Goal: Task Accomplishment & Management: Use online tool/utility

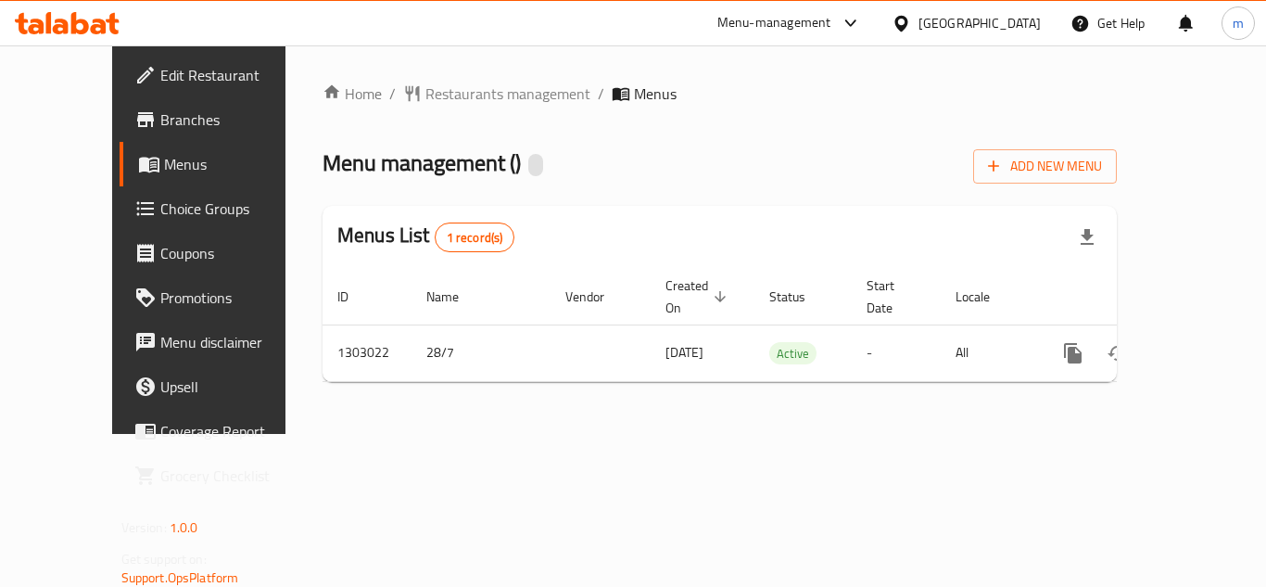
click at [160, 205] on span "Choice Groups" at bounding box center [234, 208] width 148 height 22
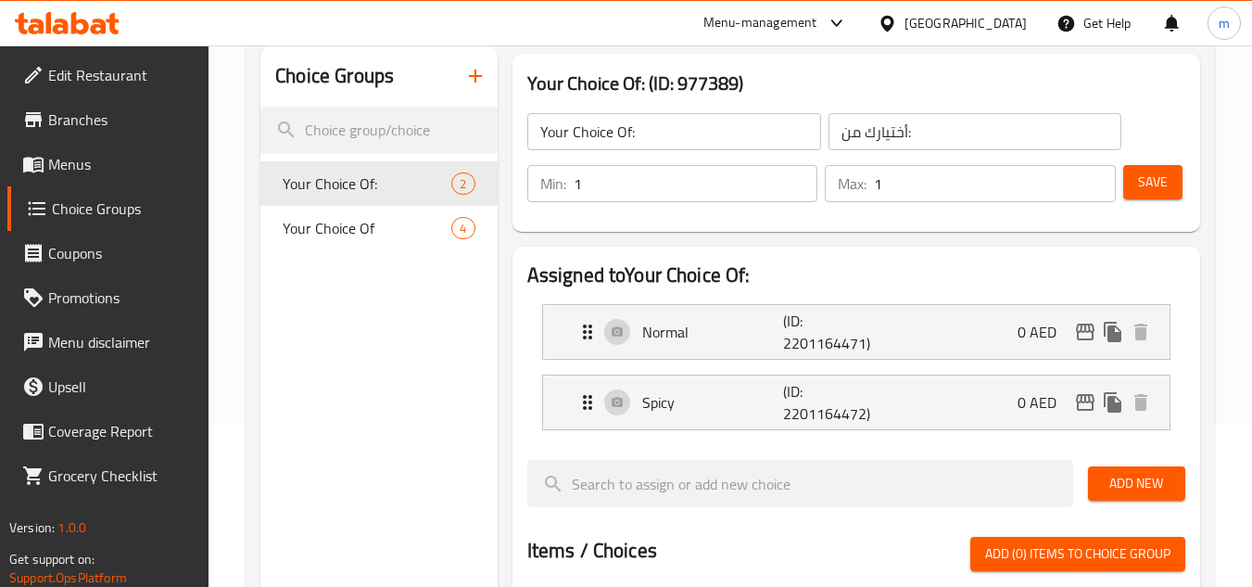
scroll to position [161, 0]
click at [407, 241] on div "Your Choice Of 4" at bounding box center [378, 229] width 236 height 44
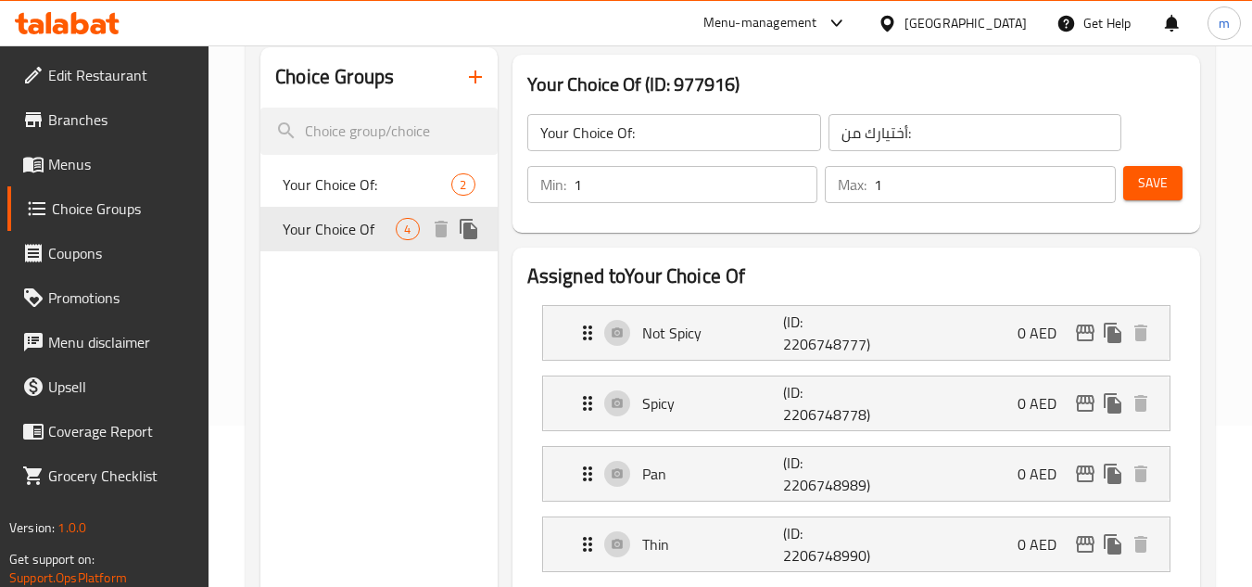
type input "Your Choice Of"
type input "أختيارك من"
type input "2"
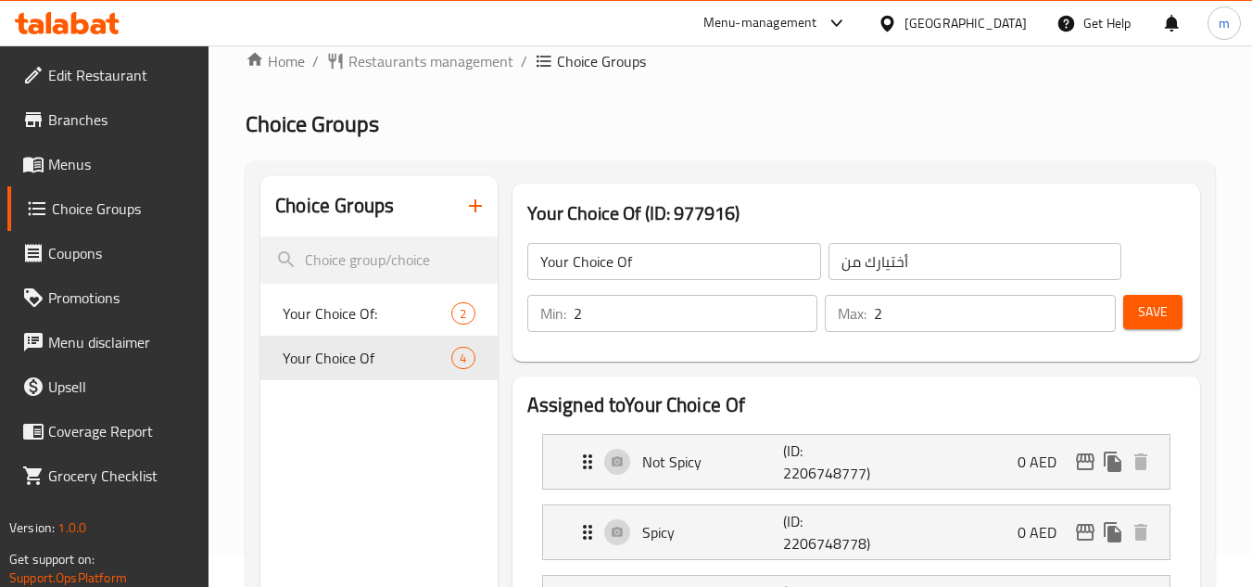
scroll to position [0, 0]
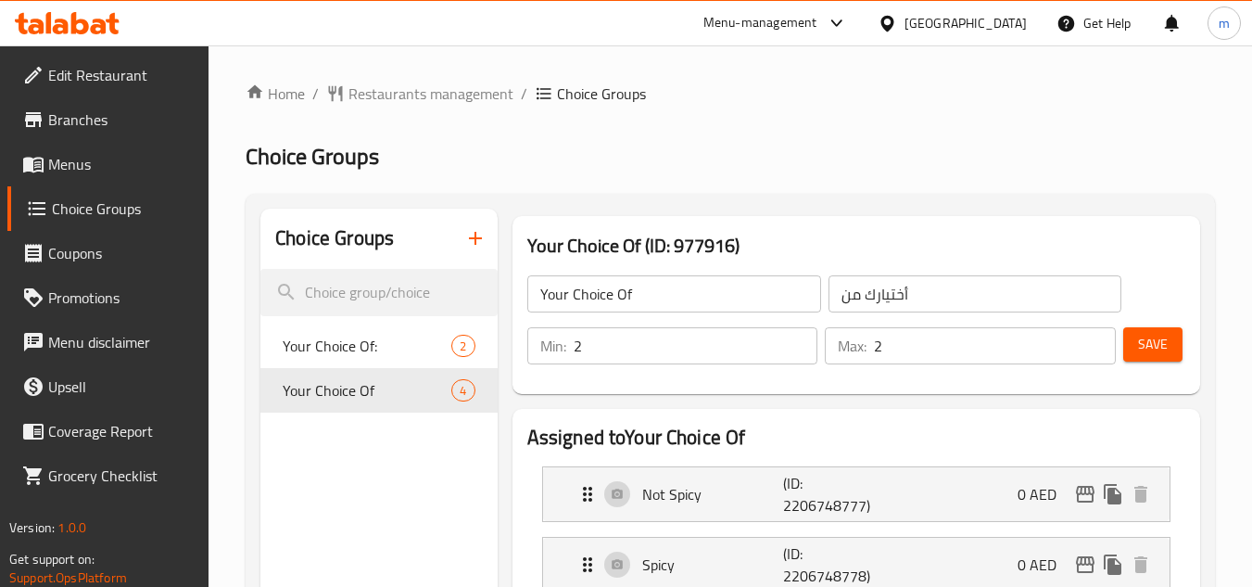
click at [97, 64] on span "Edit Restaurant" at bounding box center [121, 75] width 146 height 22
click at [94, 28] on icon at bounding box center [99, 27] width 16 height 16
